Goal: Transaction & Acquisition: Download file/media

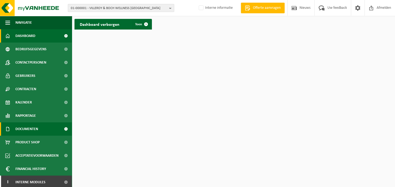
click at [35, 131] on span "Documenten" at bounding box center [26, 128] width 23 height 13
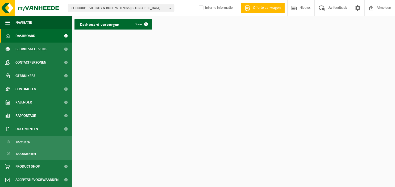
click at [171, 6] on b "button" at bounding box center [171, 7] width 5 height 7
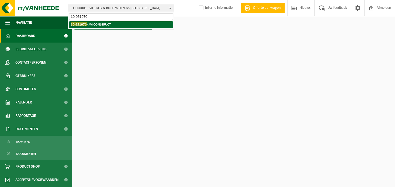
type input "10-951070"
click at [144, 24] on li "10-951070 - JM CONSTRUCT" at bounding box center [121, 24] width 104 height 7
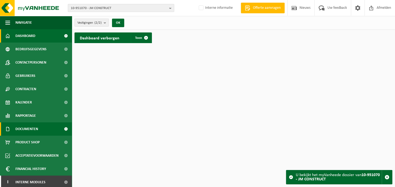
click at [30, 132] on span "Documenten" at bounding box center [26, 128] width 23 height 13
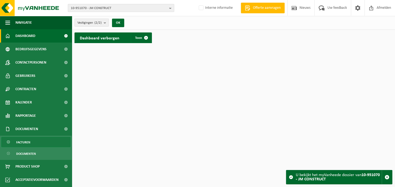
click at [28, 141] on span "Facturen" at bounding box center [23, 142] width 14 height 10
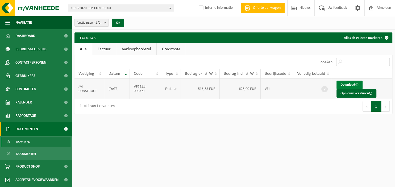
click at [345, 82] on link "Download" at bounding box center [349, 85] width 26 height 9
